Goal: Find specific page/section: Find specific page/section

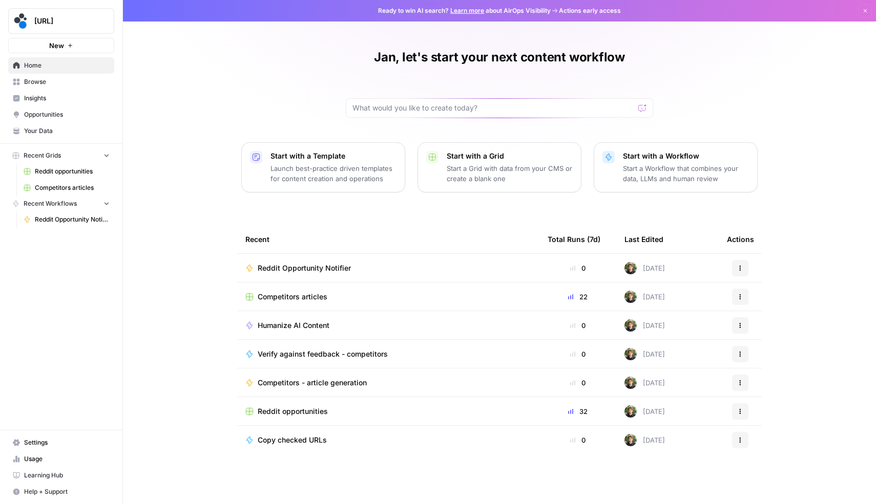
click at [50, 85] on span "Browse" at bounding box center [67, 81] width 86 height 9
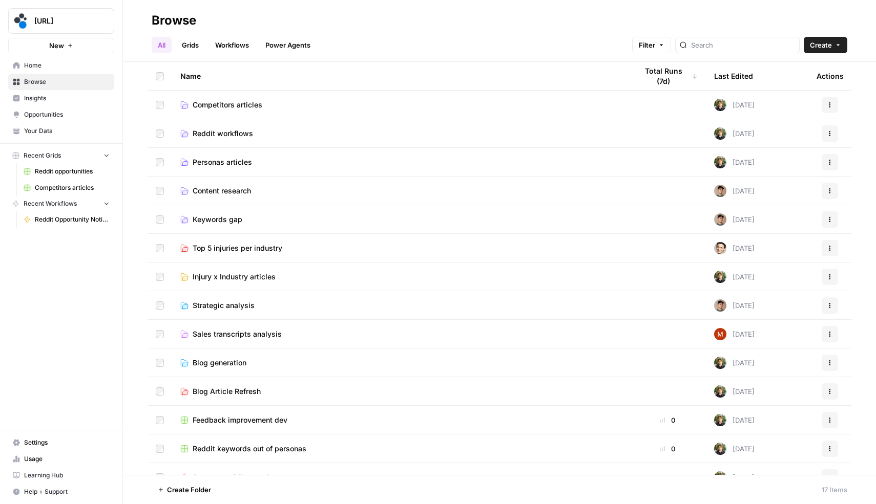
click at [201, 43] on link "Grids" at bounding box center [190, 45] width 29 height 16
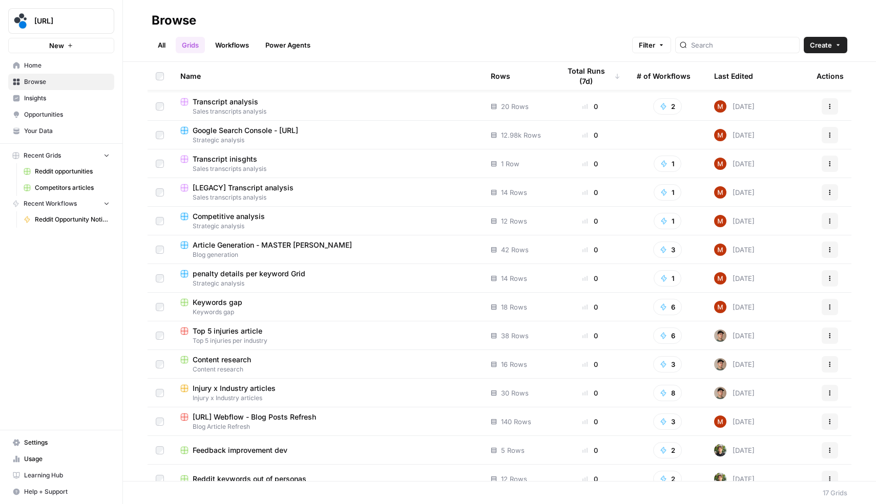
scroll to position [97, 0]
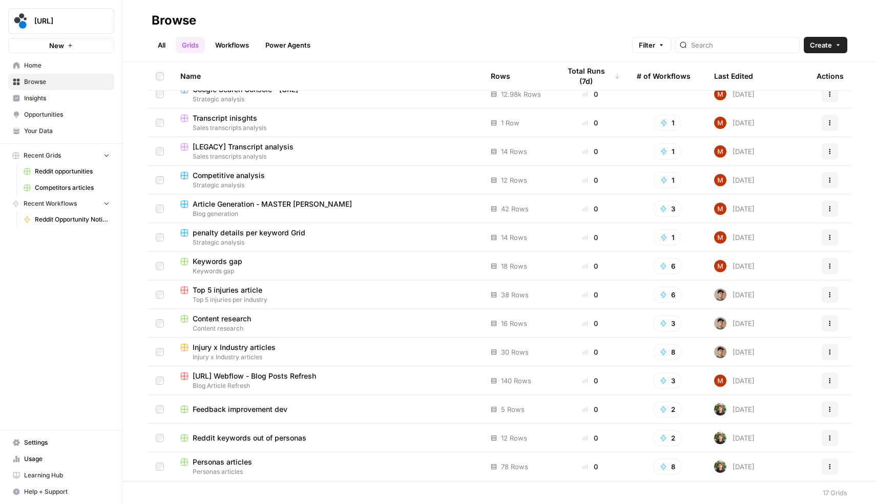
click at [333, 464] on div "Personas articles" at bounding box center [327, 462] width 294 height 10
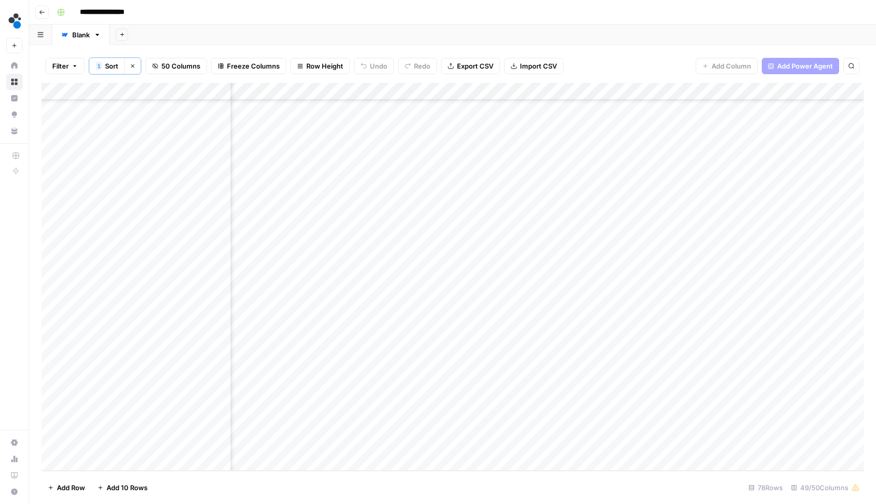
scroll to position [1004, 2110]
click at [129, 93] on div "Add Column" at bounding box center [452, 277] width 822 height 388
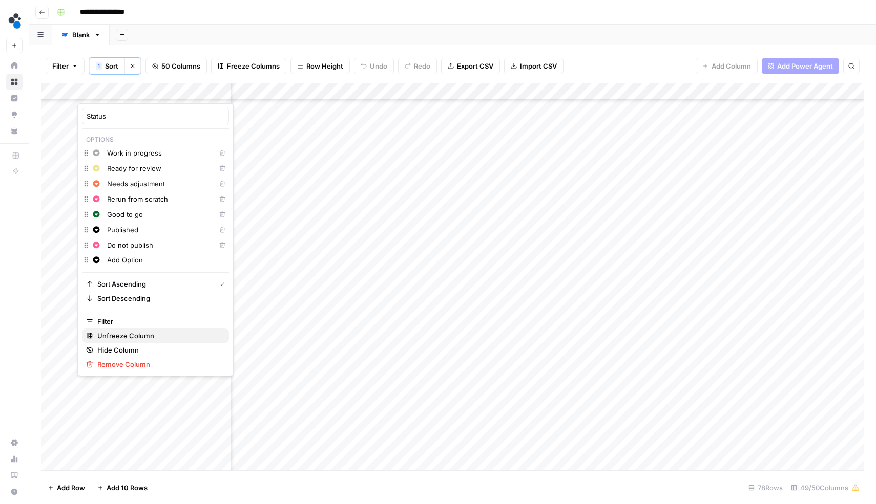
click at [116, 338] on span "Unfreeze Column" at bounding box center [158, 336] width 123 height 10
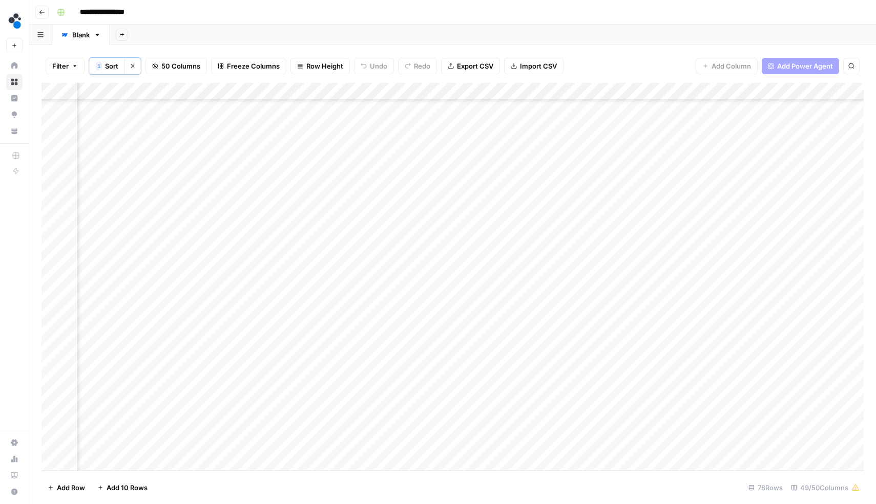
click at [134, 65] on icon "button" at bounding box center [133, 66] width 6 height 6
